Goal: Answer question/provide support

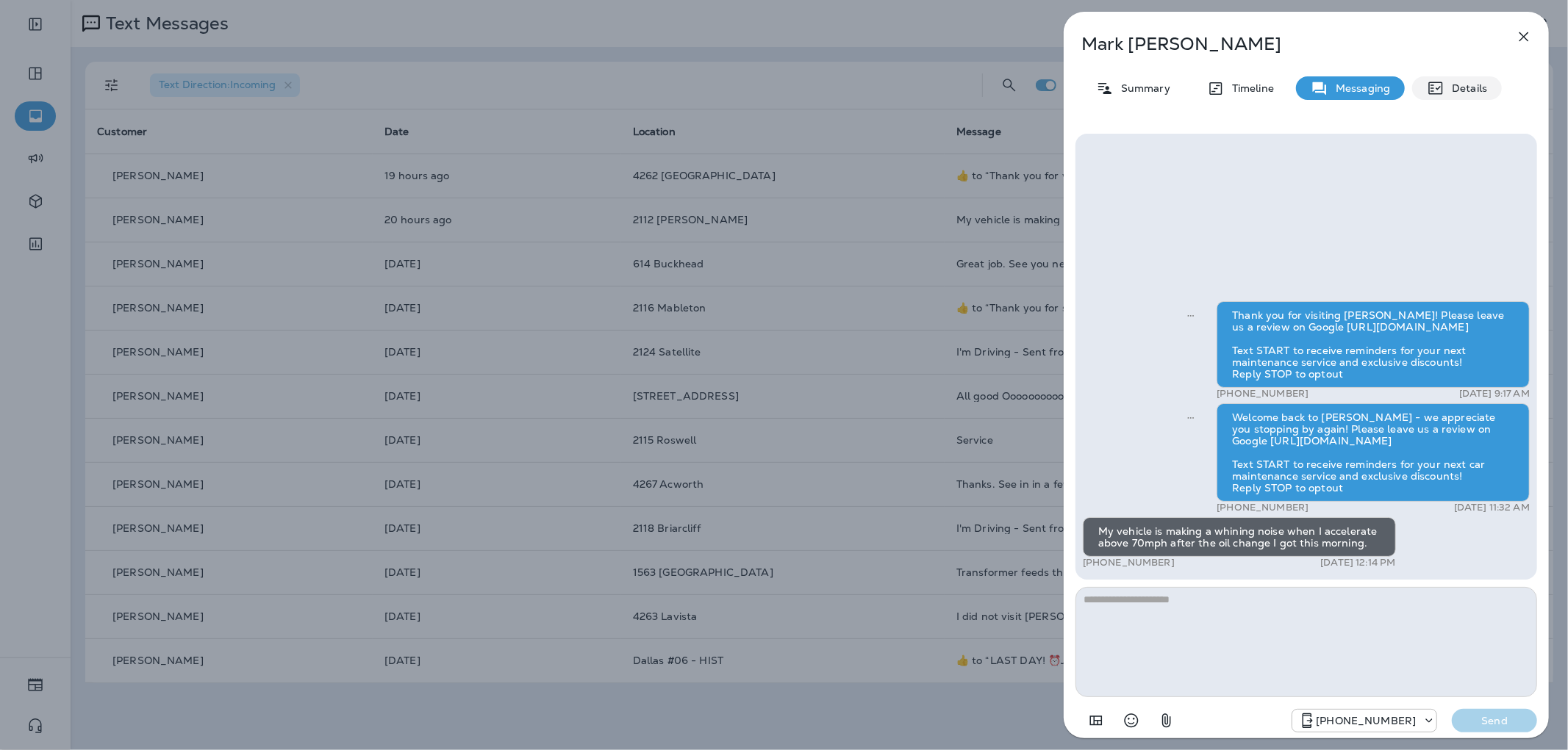
click at [1439, 96] on icon at bounding box center [1435, 88] width 17 height 17
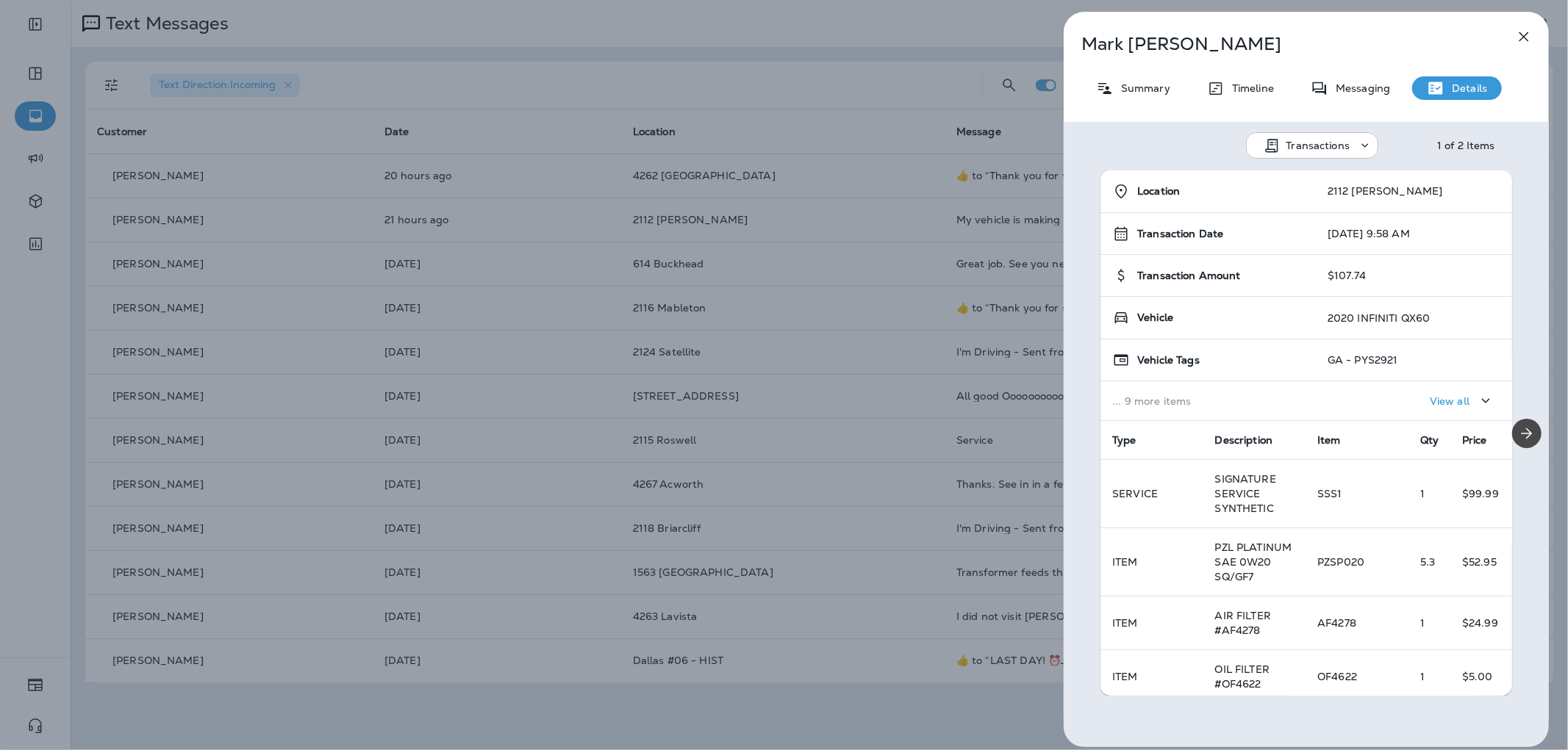
click at [1126, 38] on p "[PERSON_NAME]" at bounding box center [1282, 44] width 401 height 20
copy div "[PERSON_NAME]"
click at [1157, 80] on div "Summary" at bounding box center [1133, 88] width 103 height 24
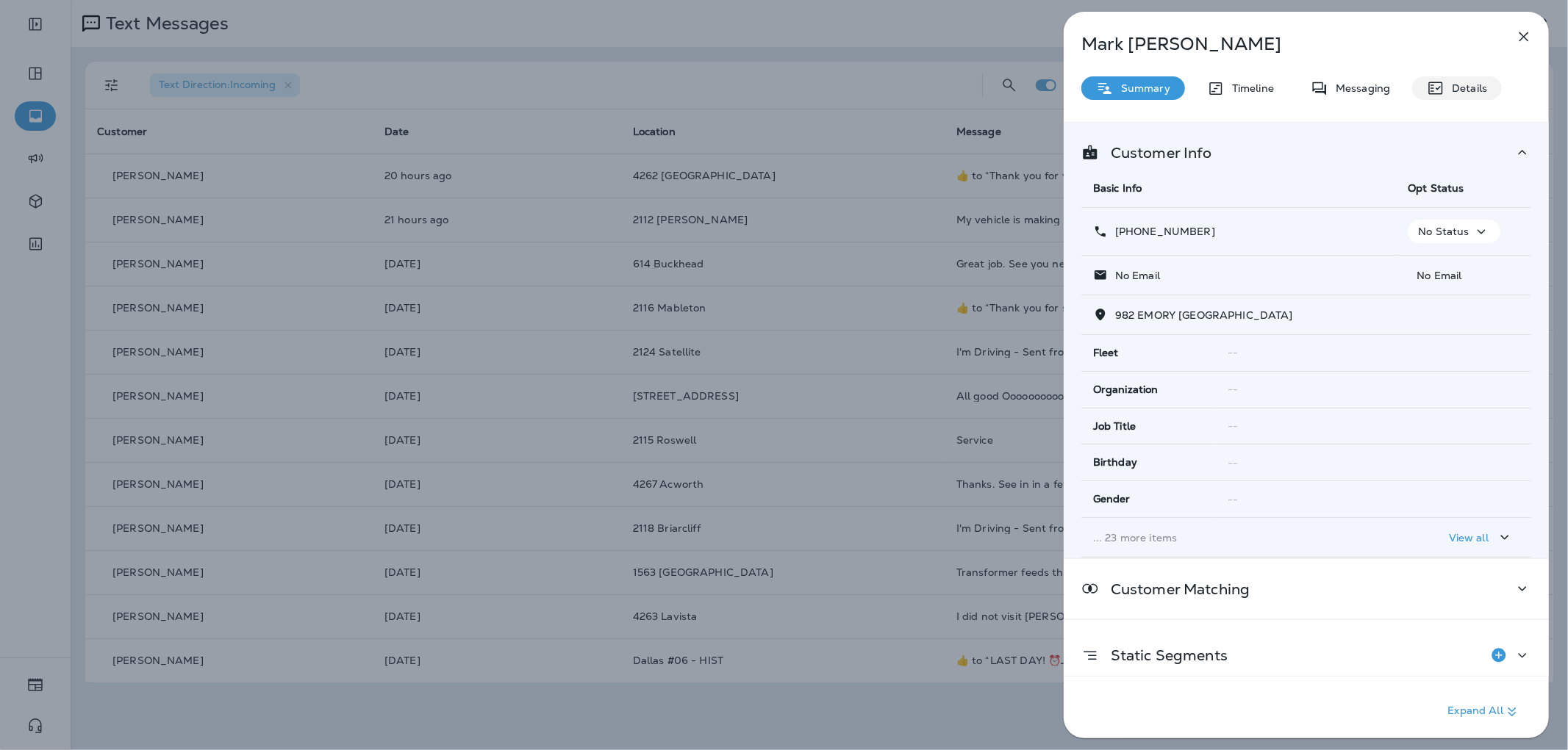
click at [1340, 77] on div "Messaging" at bounding box center [1349, 88] width 109 height 24
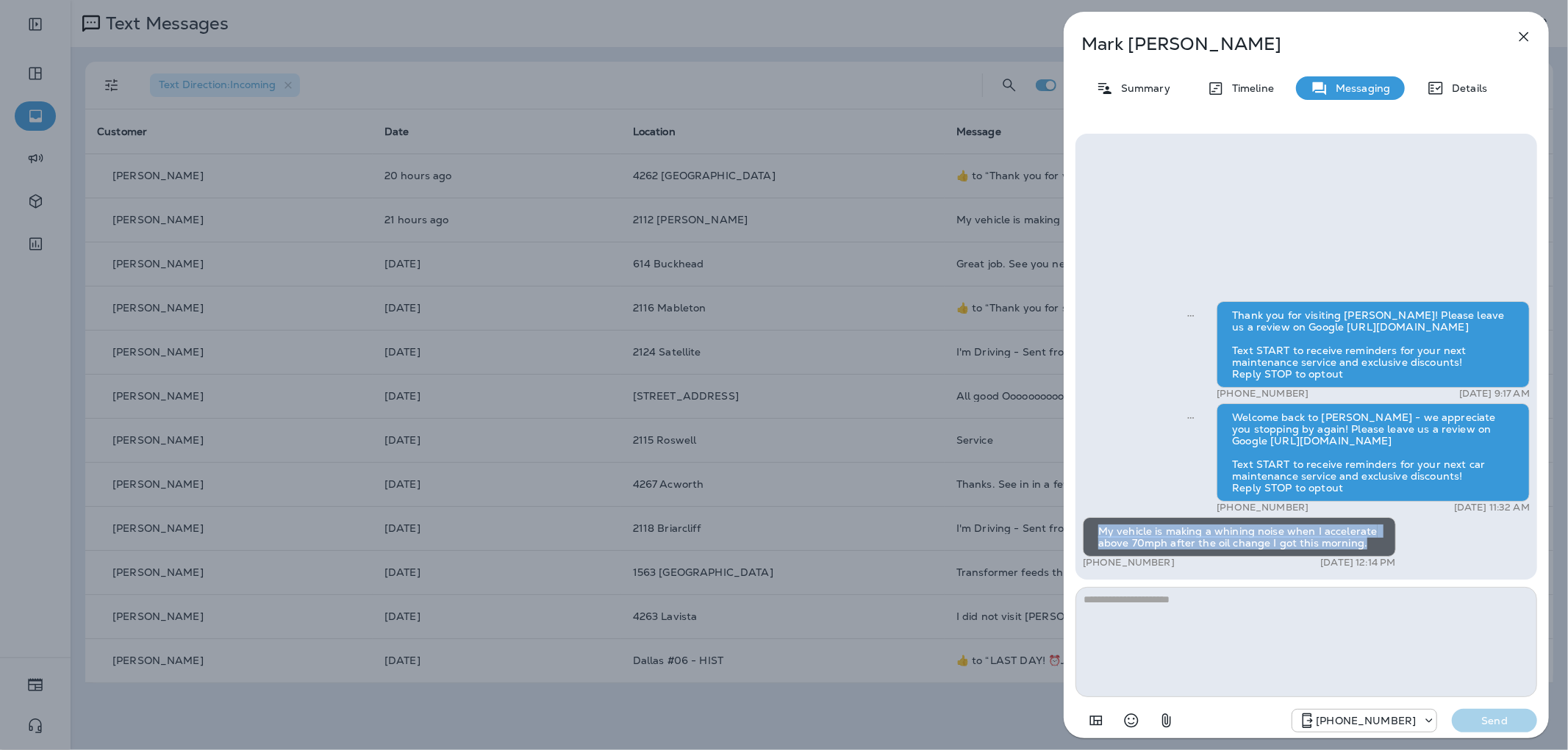
drag, startPoint x: 1371, startPoint y: 547, endPoint x: 1101, endPoint y: 533, distance: 270.4
click at [1101, 533] on div "My vehicle is making a whining noise when I accelerate above 70mph after the oi…" at bounding box center [1239, 537] width 313 height 39
copy div "My vehicle is making a whining noise when I accelerate above 70mph after the oi…"
click at [1454, 87] on p "Details" at bounding box center [1465, 87] width 43 height 11
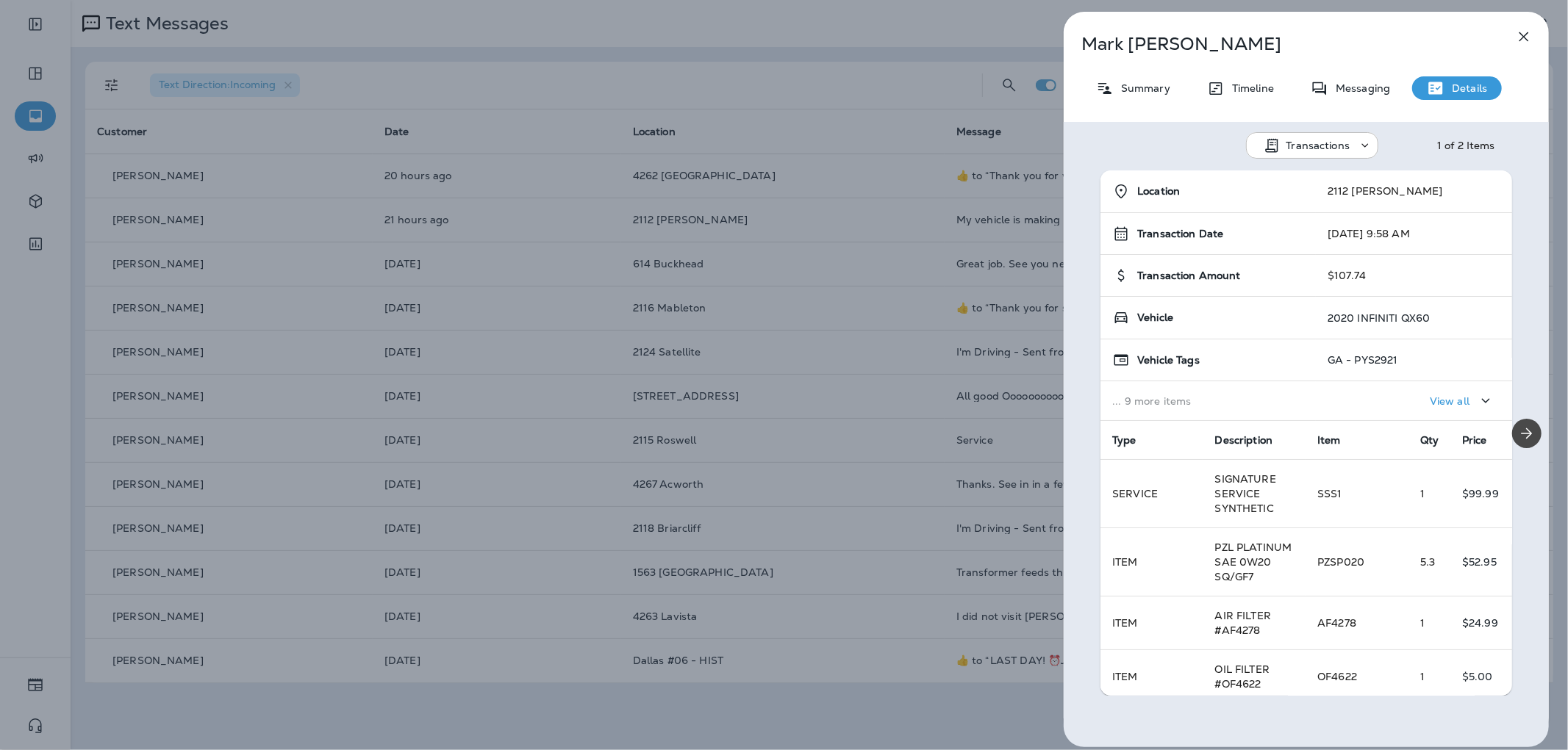
drag, startPoint x: 1405, startPoint y: 314, endPoint x: 1330, endPoint y: 317, distance: 75.1
click at [1330, 317] on p "2020 INFINITI QX60" at bounding box center [1379, 317] width 103 height 11
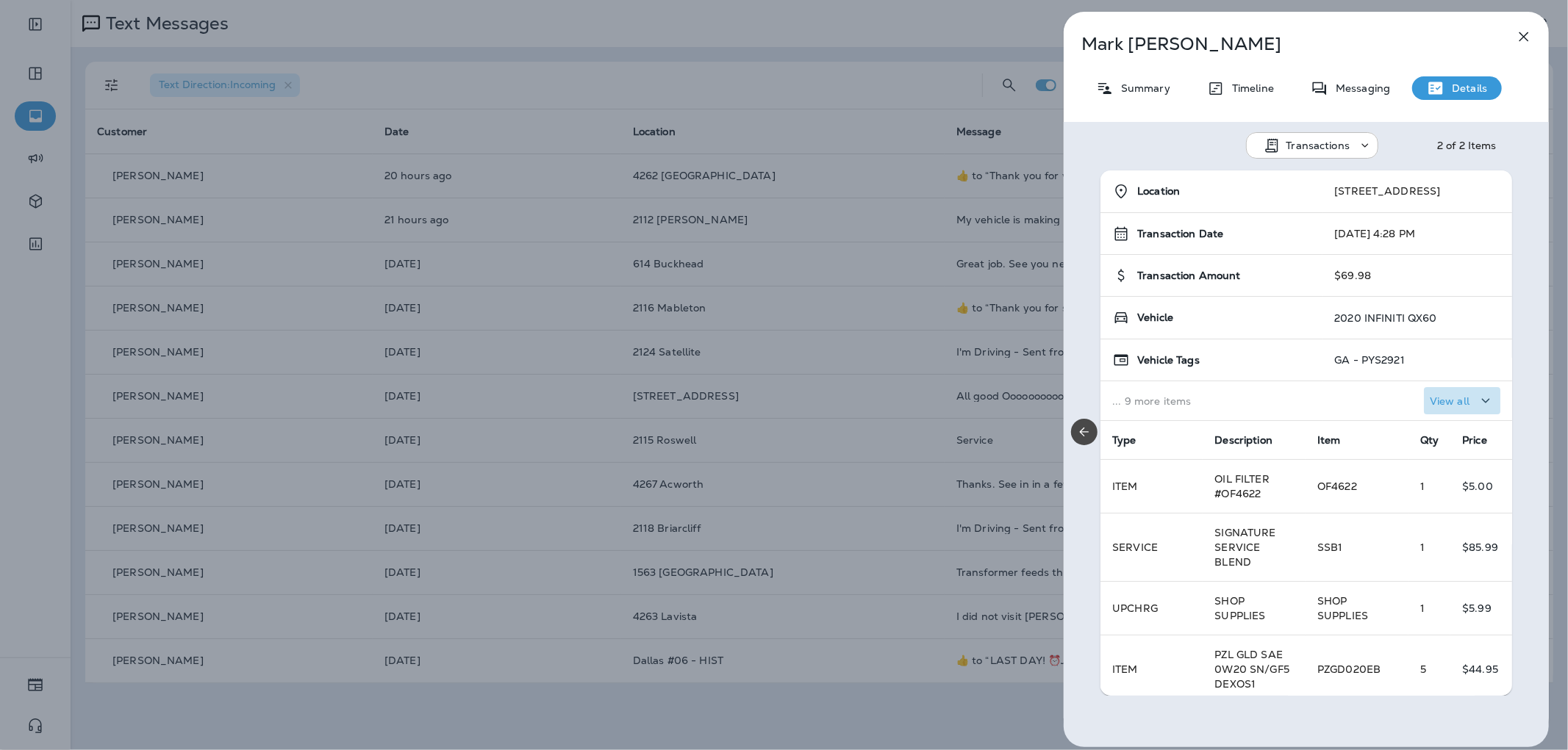
click at [1443, 387] on button "View all" at bounding box center [1462, 401] width 77 height 27
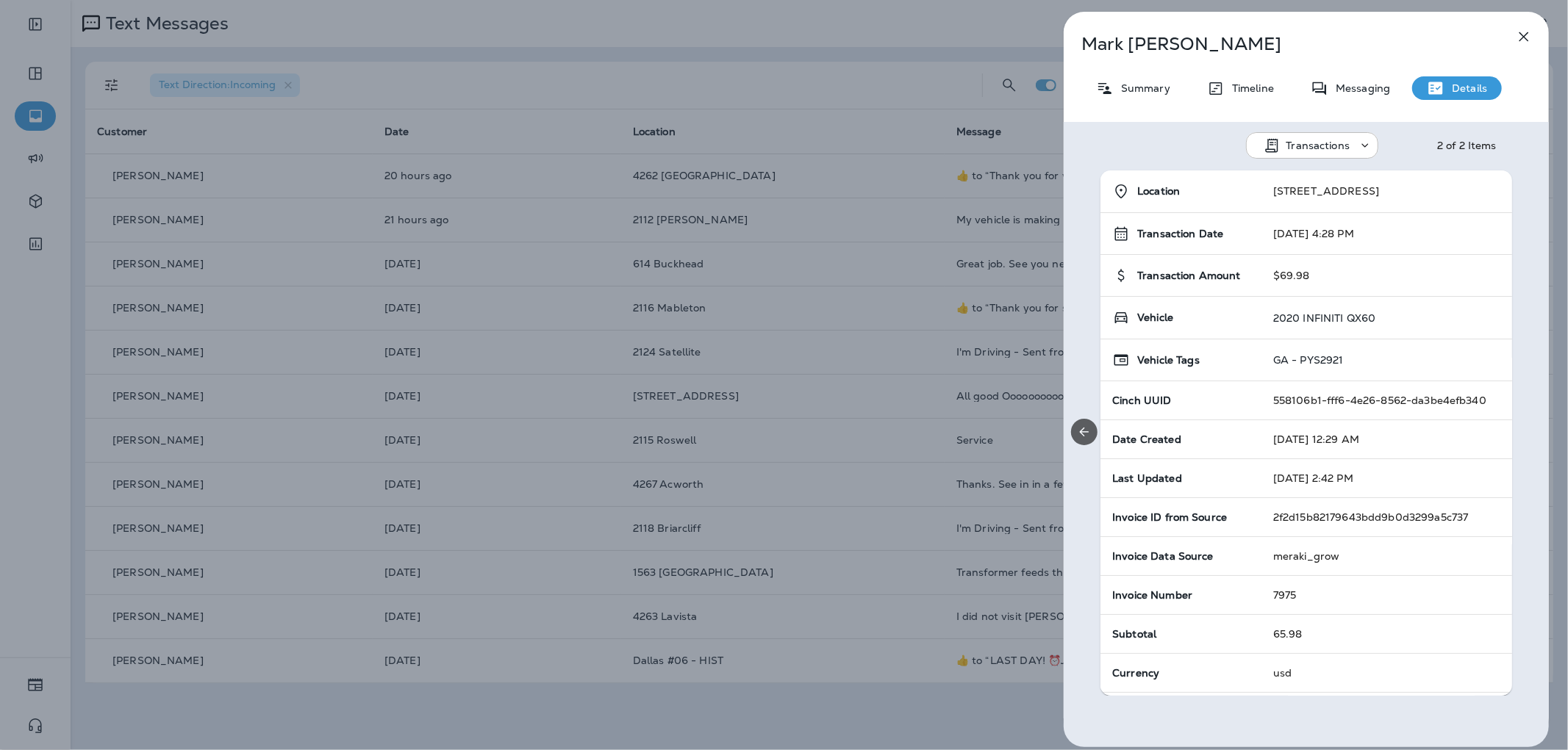
click at [1076, 422] on button "Previous" at bounding box center [1084, 432] width 27 height 27
